Goal: Use online tool/utility

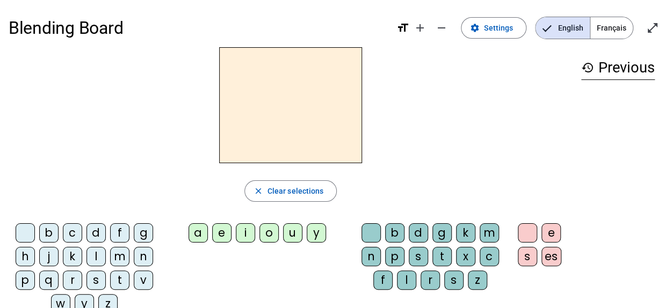
click at [95, 234] on div "d" at bounding box center [95, 232] width 19 height 19
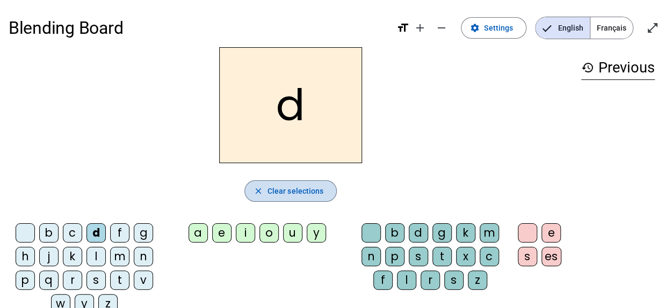
click at [280, 186] on span "Clear selections" at bounding box center [296, 191] width 56 height 13
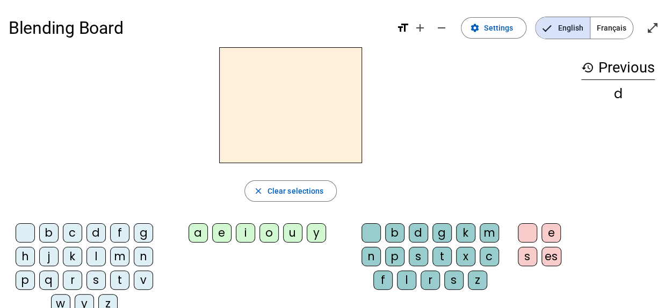
click at [119, 256] on div "m" at bounding box center [119, 256] width 19 height 19
click at [205, 235] on div "a" at bounding box center [198, 232] width 19 height 19
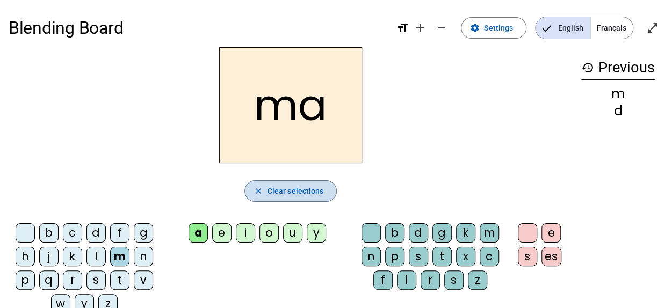
click at [261, 191] on mat-icon "close" at bounding box center [259, 191] width 10 height 10
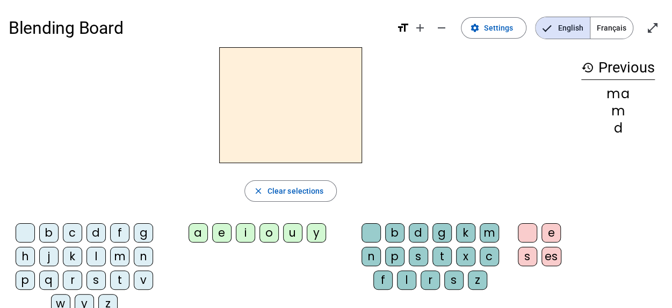
click at [118, 260] on div "m" at bounding box center [119, 256] width 19 height 19
click at [197, 234] on div "a" at bounding box center [198, 232] width 19 height 19
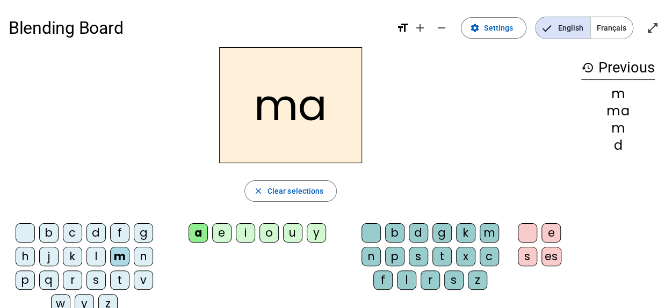
click at [414, 277] on div "l" at bounding box center [406, 280] width 19 height 19
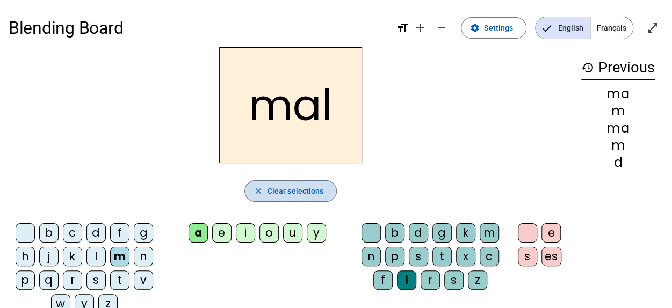
click at [266, 192] on span "button" at bounding box center [291, 191] width 92 height 26
